Goal: Find specific page/section: Find specific page/section

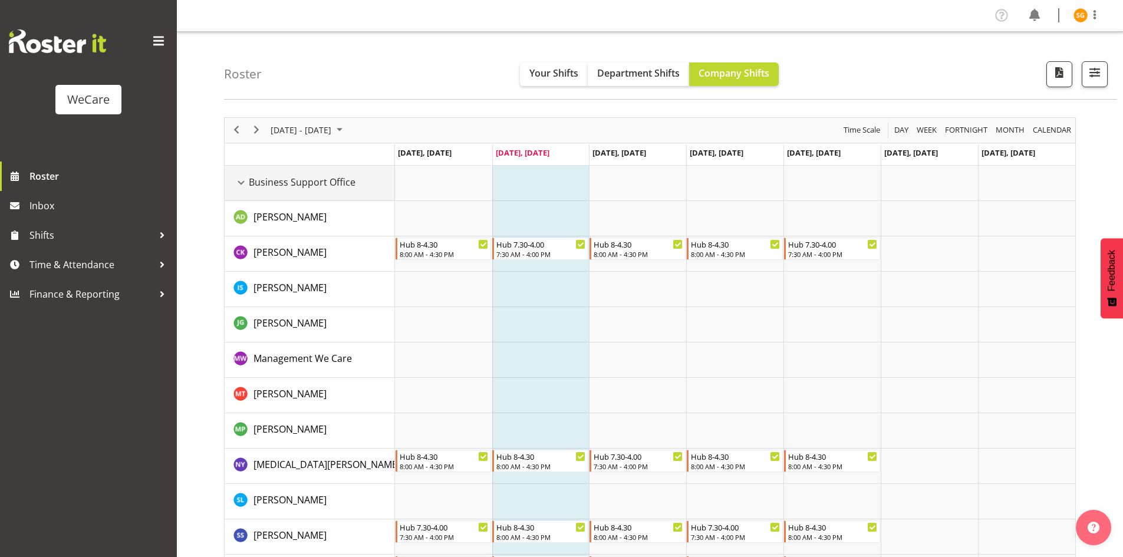
click at [238, 184] on div "Business Support Office resource" at bounding box center [240, 182] width 15 height 15
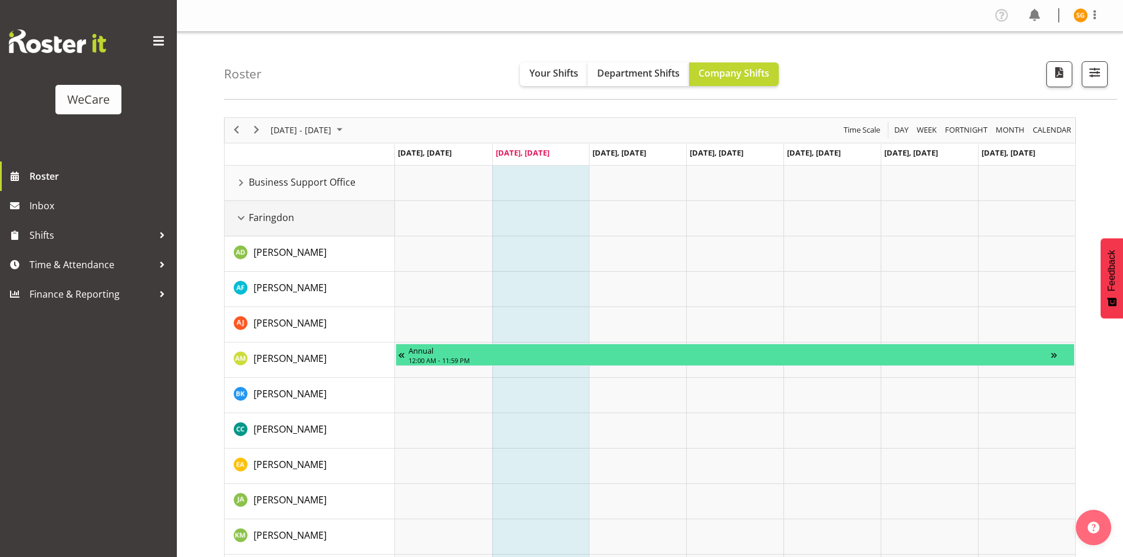
click at [239, 217] on div "Faringdon resource" at bounding box center [240, 217] width 15 height 15
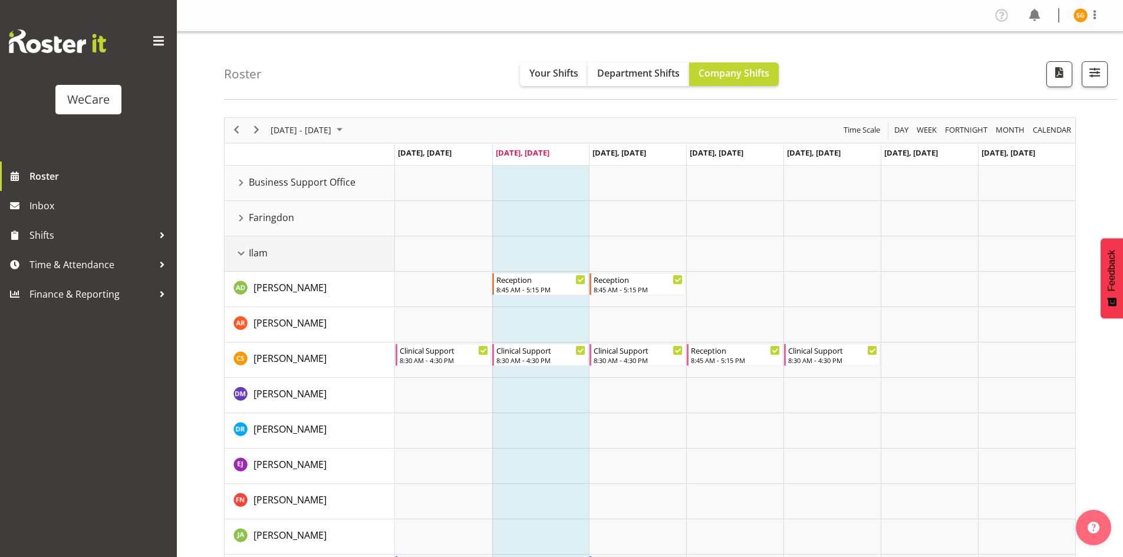
click at [242, 255] on div "Ilam resource" at bounding box center [240, 253] width 15 height 15
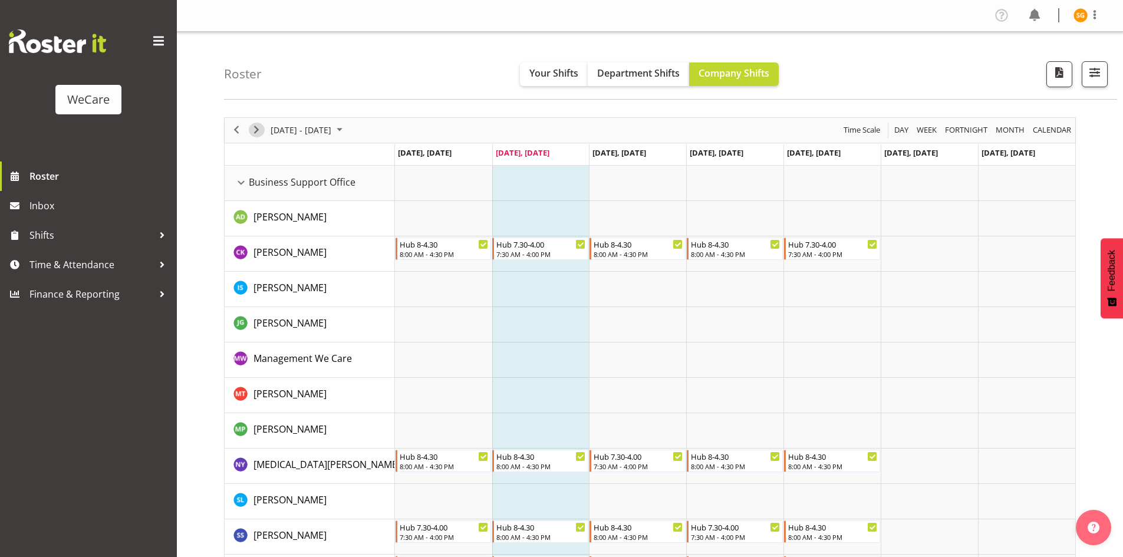
click at [259, 128] on span "Next" at bounding box center [256, 130] width 14 height 15
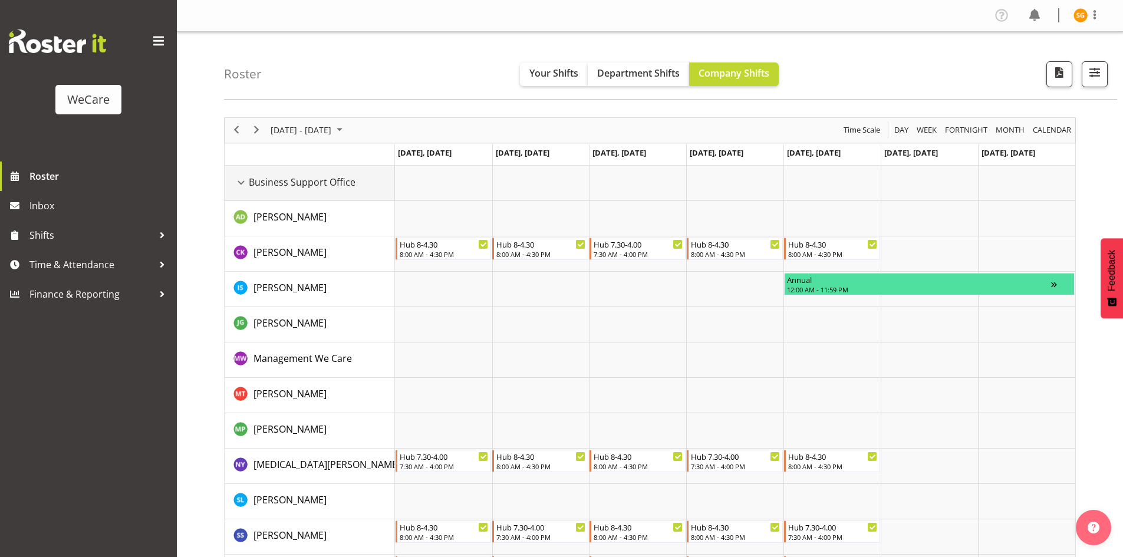
click at [245, 182] on div "Business Support Office resource" at bounding box center [240, 182] width 15 height 15
click at [242, 186] on div "Business Support Office resource" at bounding box center [240, 182] width 15 height 15
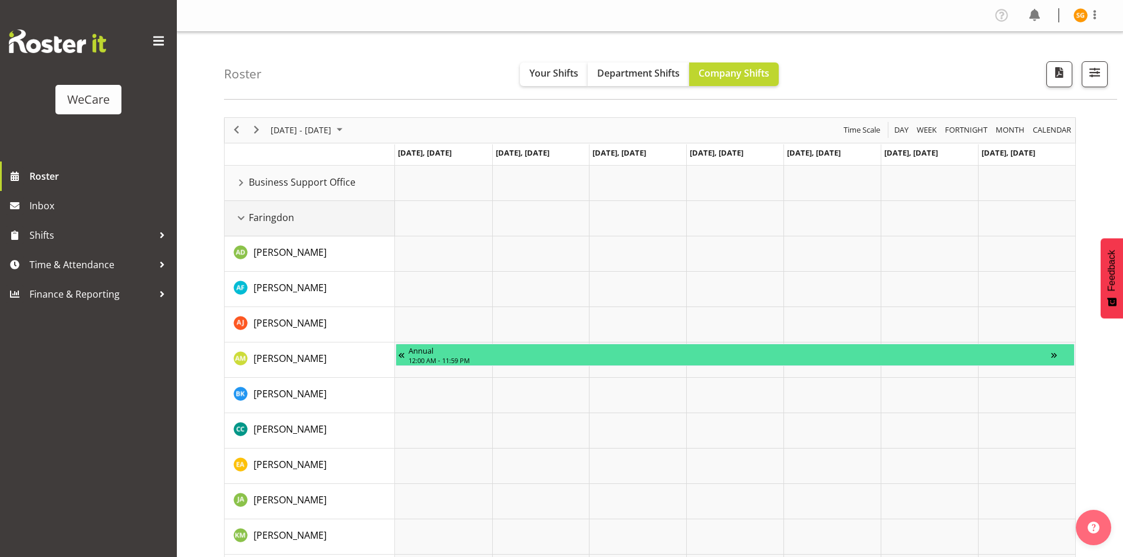
click at [242, 215] on div "Faringdon resource" at bounding box center [240, 217] width 15 height 15
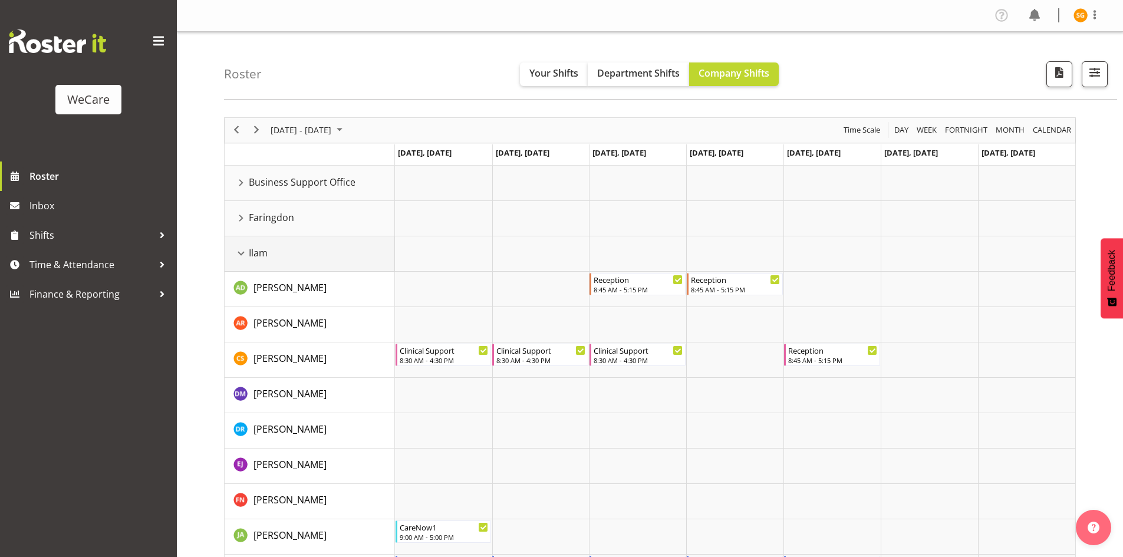
click at [240, 251] on div "Ilam resource" at bounding box center [240, 253] width 15 height 15
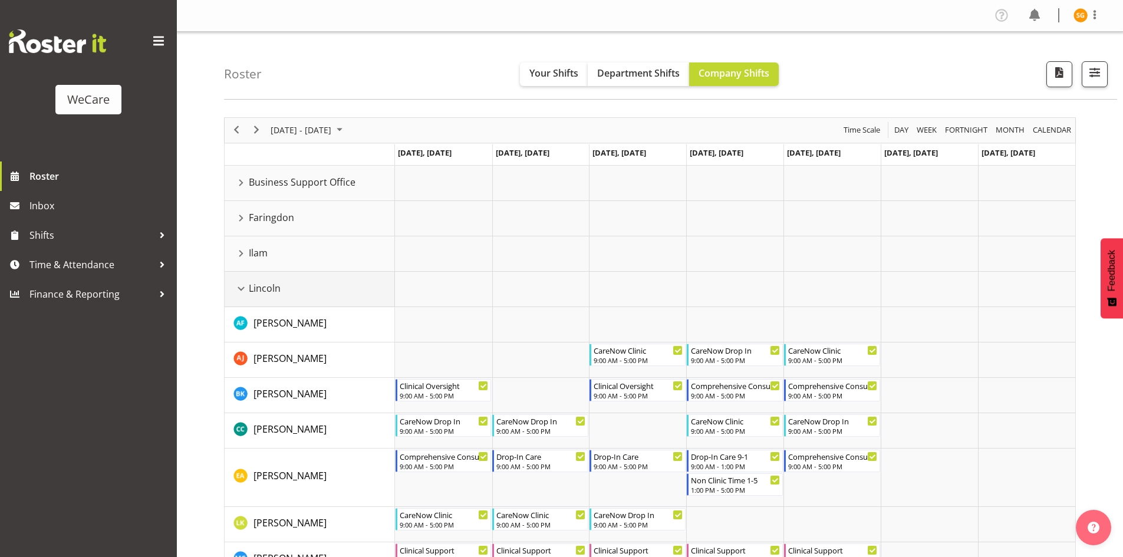
click at [239, 289] on div "Lincoln resource" at bounding box center [240, 288] width 15 height 15
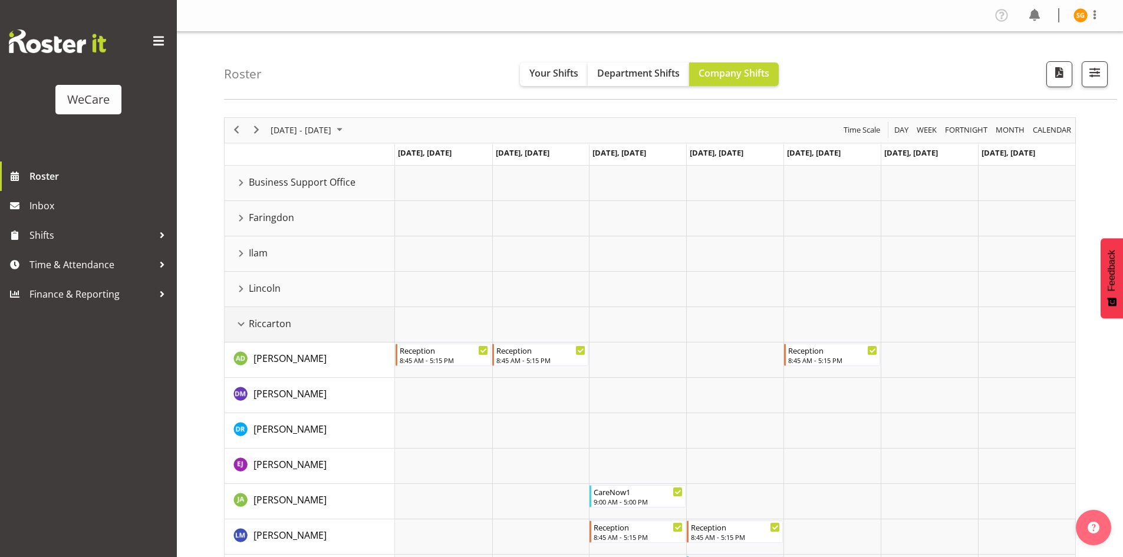
click at [243, 327] on div "Riccarton resource" at bounding box center [240, 323] width 15 height 15
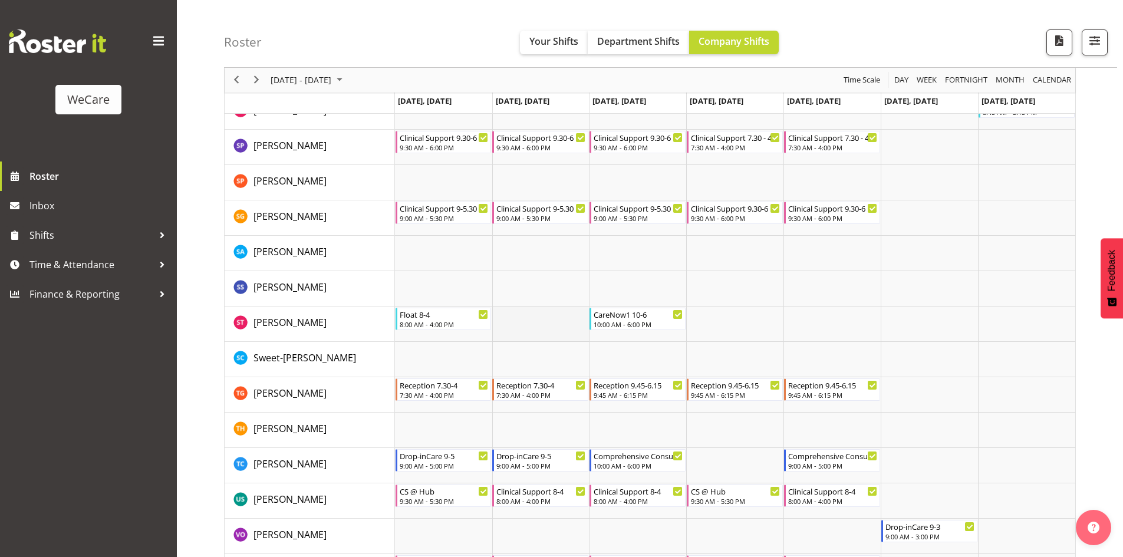
scroll to position [1591, 0]
